Goal: Task Accomplishment & Management: Manage account settings

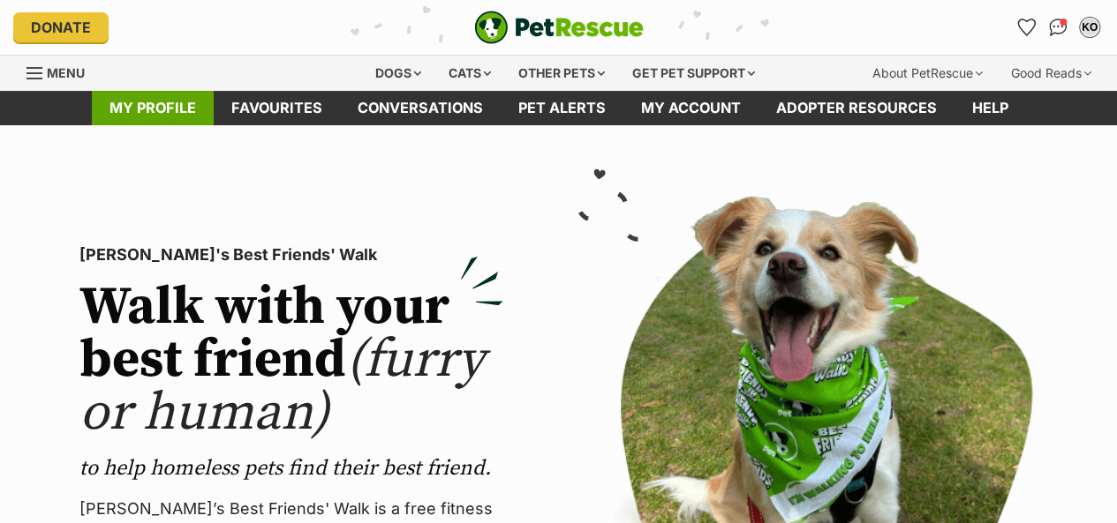
click at [170, 100] on link "My profile" at bounding box center [153, 108] width 122 height 34
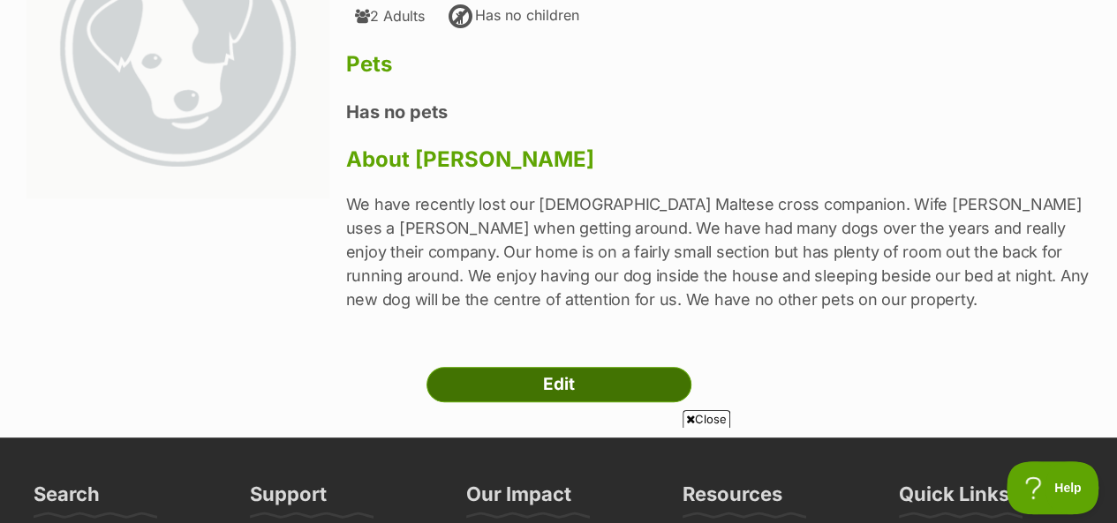
click at [579, 378] on link "Edit" at bounding box center [558, 384] width 265 height 35
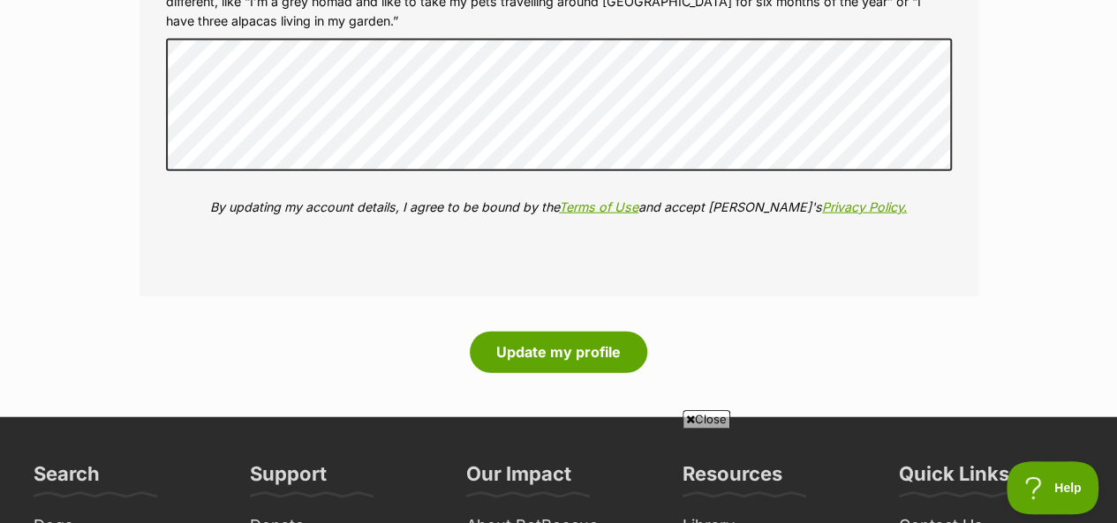
scroll to position [2043, 0]
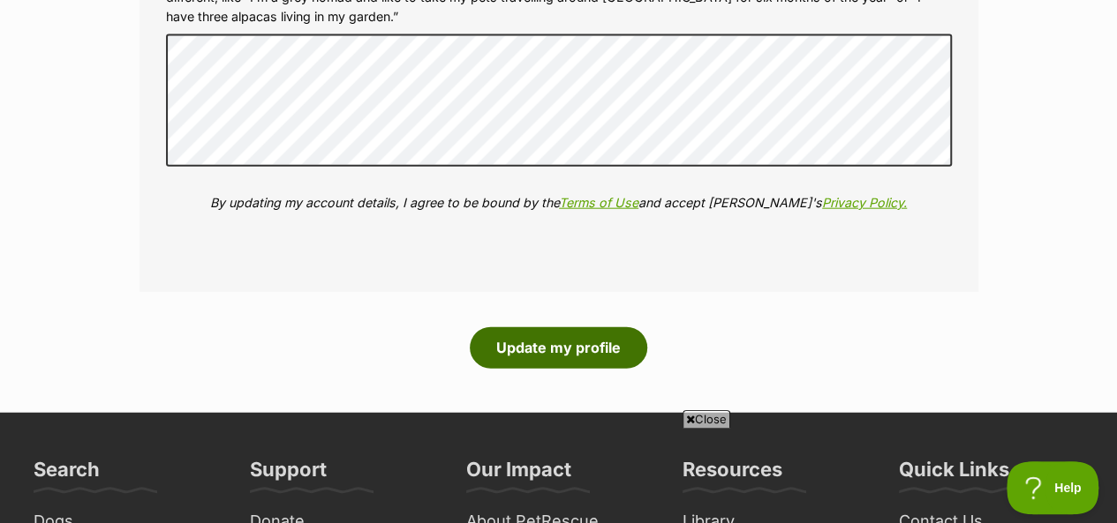
click at [551, 343] on button "Update my profile" at bounding box center [558, 348] width 177 height 41
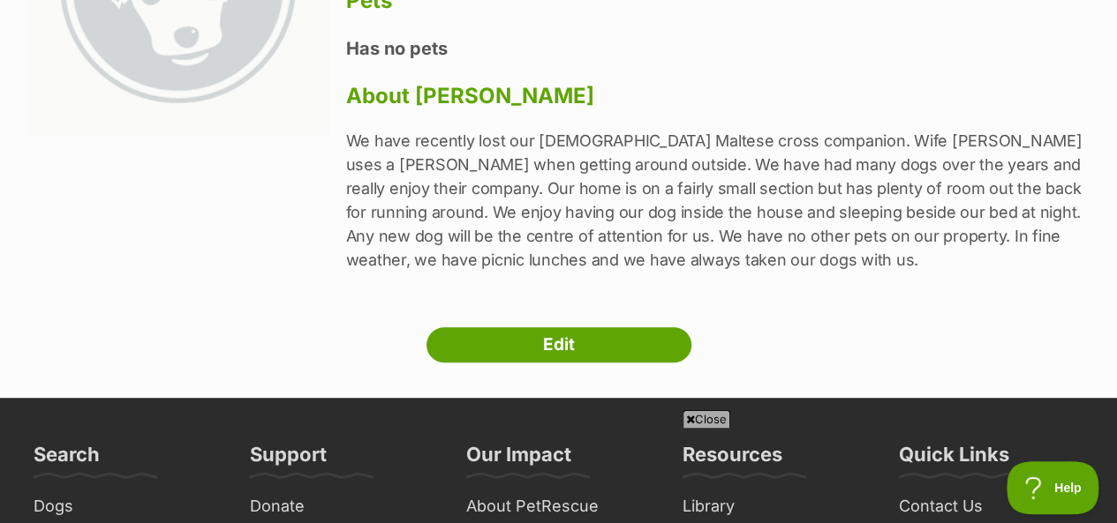
scroll to position [353, 0]
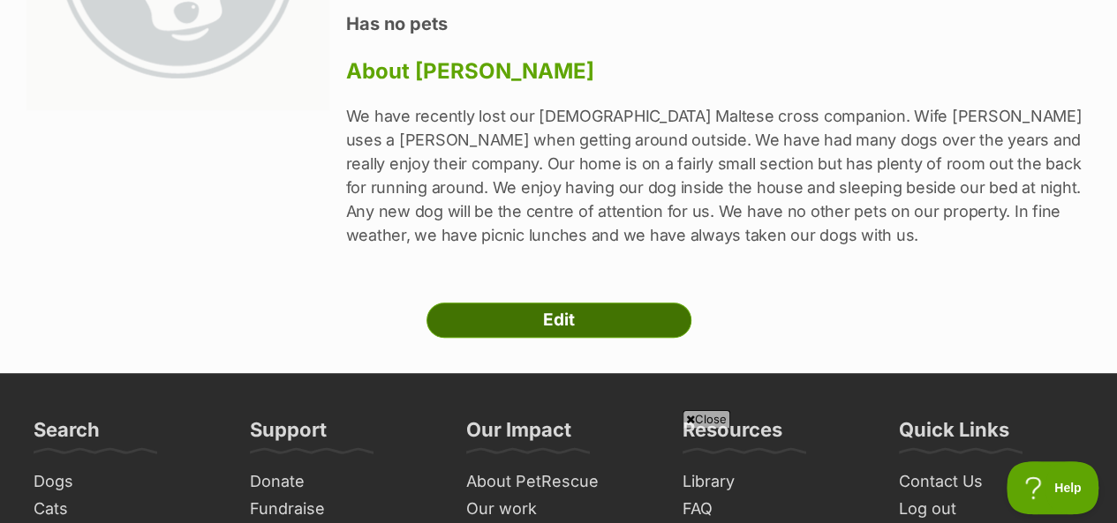
click at [617, 324] on link "Edit" at bounding box center [558, 320] width 265 height 35
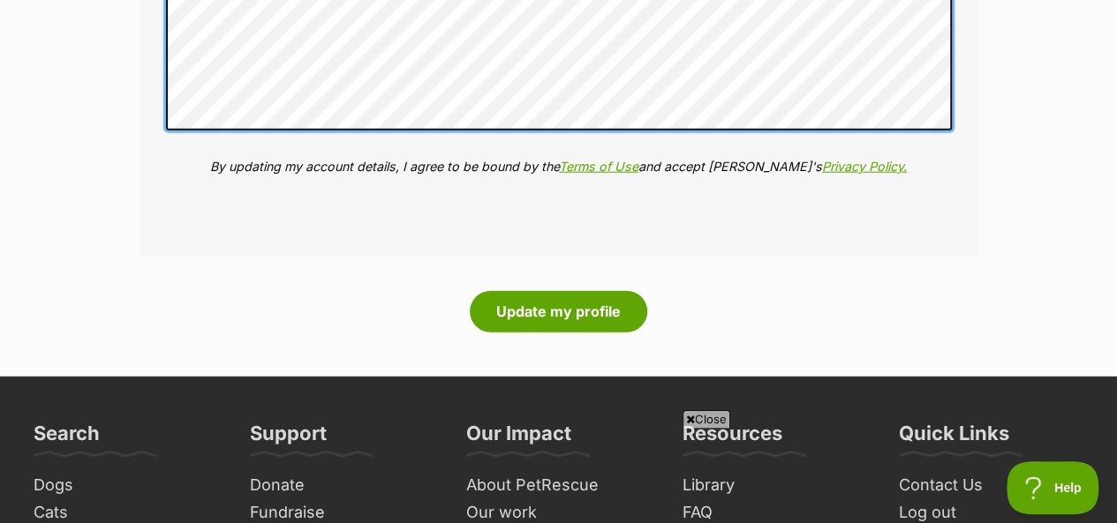
scroll to position [2119, 0]
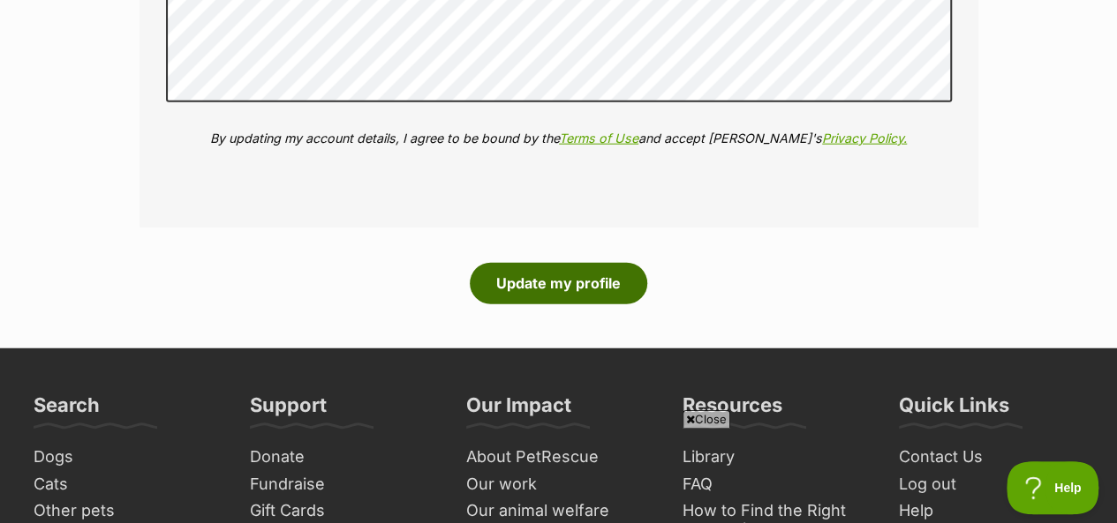
click at [534, 276] on button "Update my profile" at bounding box center [558, 283] width 177 height 41
